Goal: Navigation & Orientation: Find specific page/section

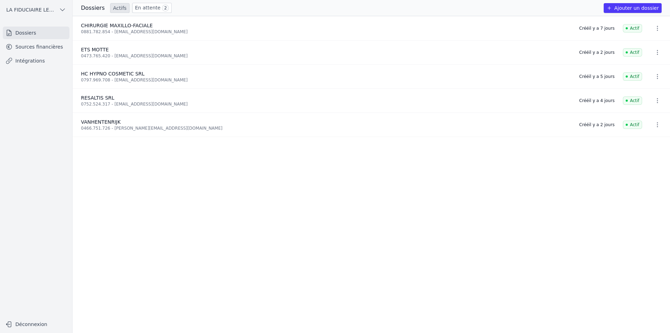
click at [148, 14] on div "Dossiers Actifs En attente 2 Ajouter un dossier" at bounding box center [371, 8] width 597 height 16
click at [148, 10] on link "En attente 2" at bounding box center [151, 8] width 39 height 10
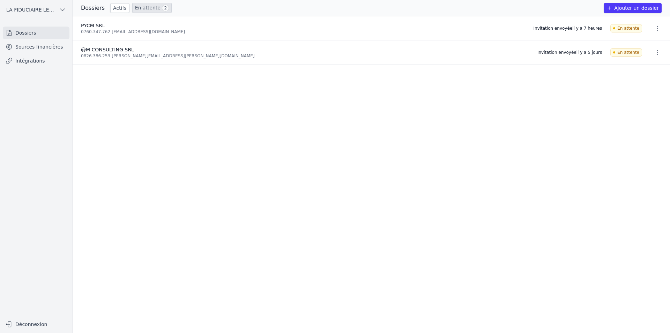
click at [110, 9] on link "Actifs" at bounding box center [119, 8] width 19 height 10
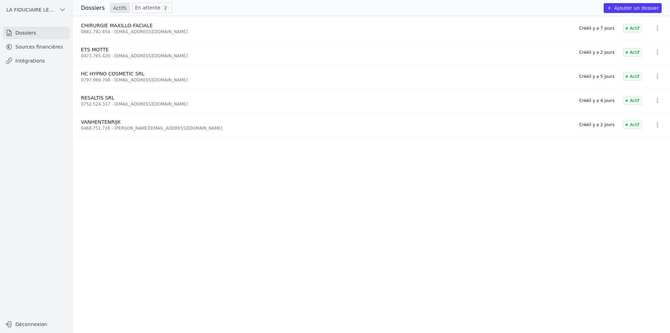
click at [147, 6] on link "En attente 2" at bounding box center [151, 8] width 39 height 10
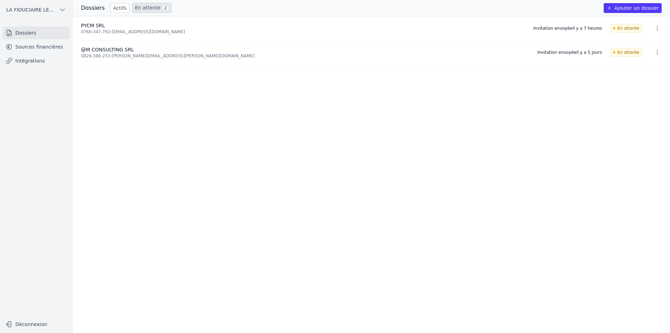
click at [119, 9] on link "Actifs" at bounding box center [119, 8] width 19 height 10
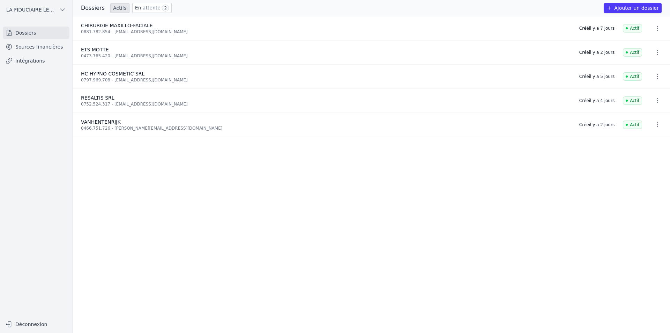
click at [55, 40] on ul "Dossiers Sources financières Intégrations" at bounding box center [36, 47] width 67 height 40
